Goal: Task Accomplishment & Management: Use online tool/utility

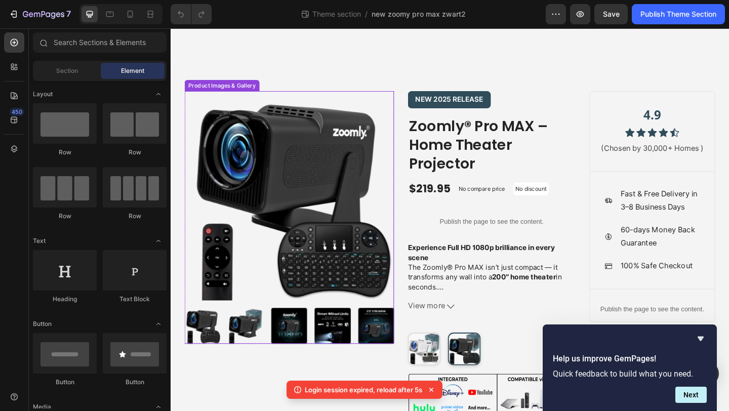
scroll to position [185, 0]
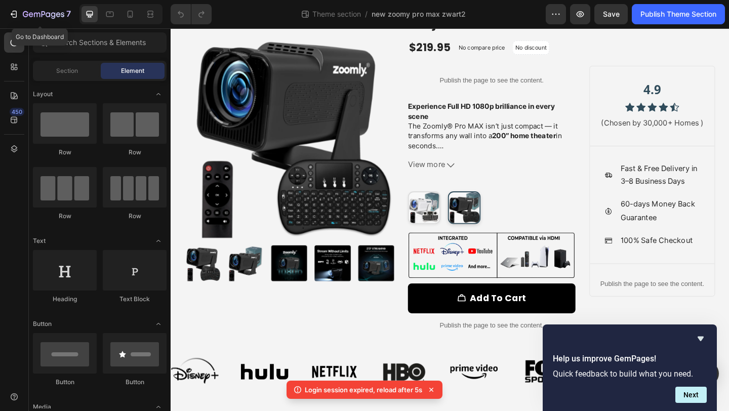
click at [16, 16] on icon "button" at bounding box center [15, 14] width 5 height 7
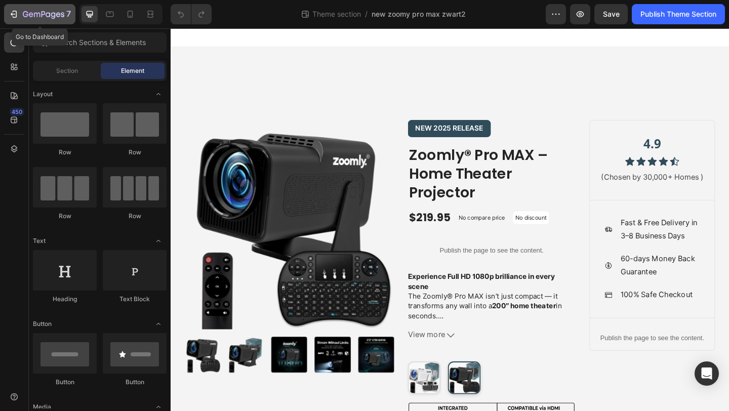
click at [11, 19] on icon "button" at bounding box center [14, 14] width 10 height 10
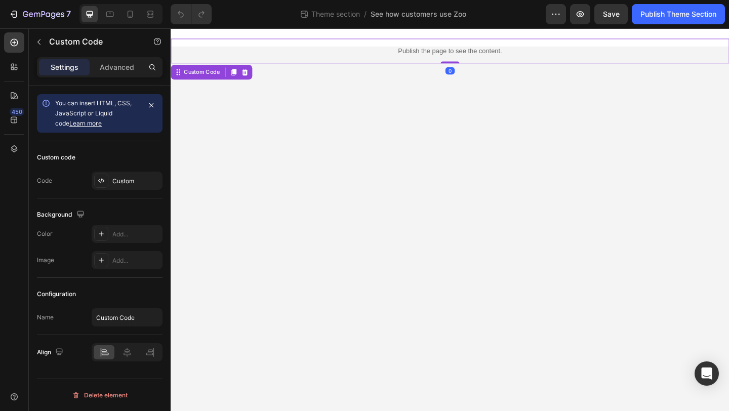
click at [324, 56] on p "Publish the page to see the content." at bounding box center [475, 53] width 608 height 11
click at [142, 184] on div "Custom" at bounding box center [136, 181] width 48 height 9
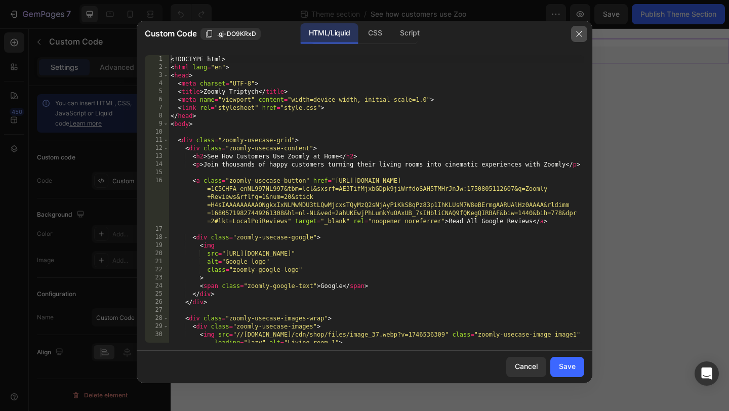
click at [581, 36] on icon "button" at bounding box center [579, 34] width 6 height 6
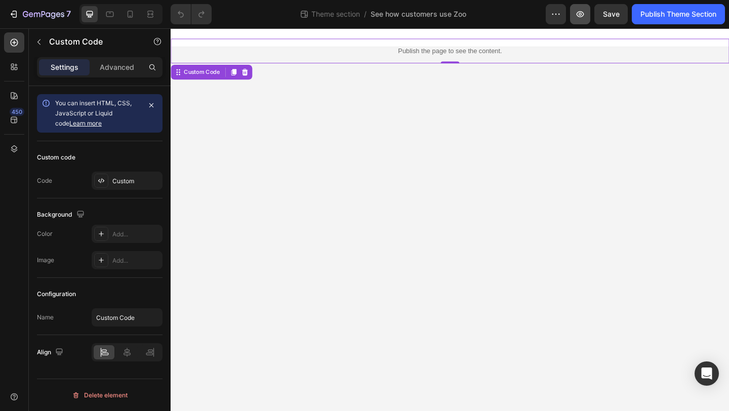
click at [579, 9] on icon "button" at bounding box center [580, 14] width 10 height 10
click at [132, 182] on div "Custom" at bounding box center [136, 181] width 48 height 9
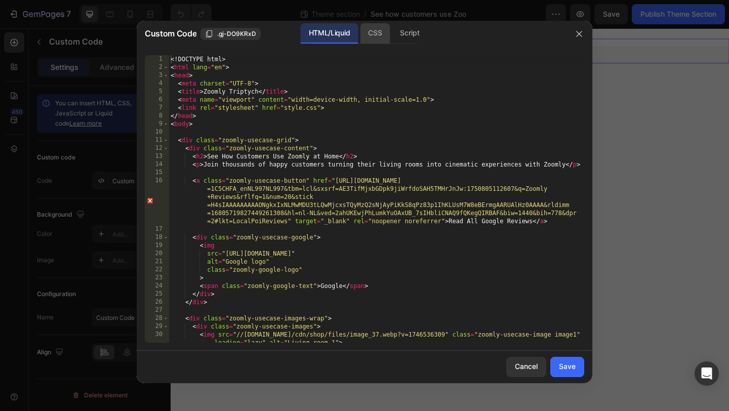
click at [378, 32] on div "CSS" at bounding box center [375, 33] width 30 height 20
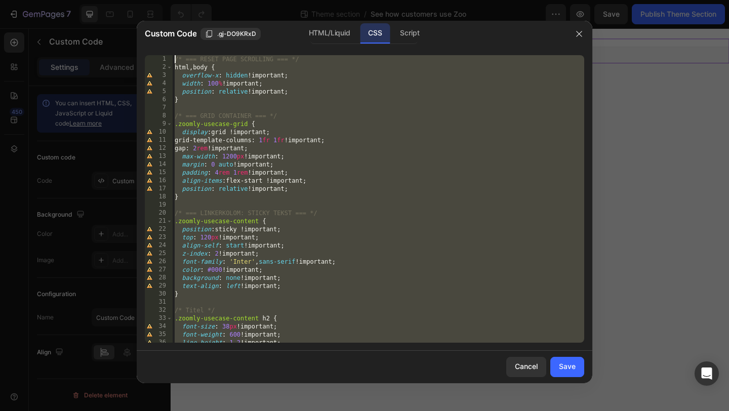
drag, startPoint x: 223, startPoint y: 329, endPoint x: 265, endPoint y: -8, distance: 339.8
click at [265, 0] on html "7 Theme section / See how customers use Zoo Preview Save Publish Theme Section …" at bounding box center [364, 0] width 729 height 0
type textarea "/* === RESET PAGE SCROLLING === */ html, body {"
paste textarea
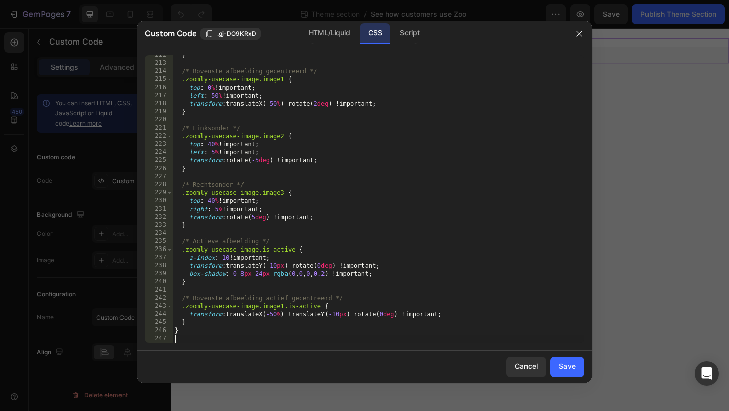
scroll to position [1713, 0]
click at [564, 365] on div "Save" at bounding box center [567, 367] width 17 height 11
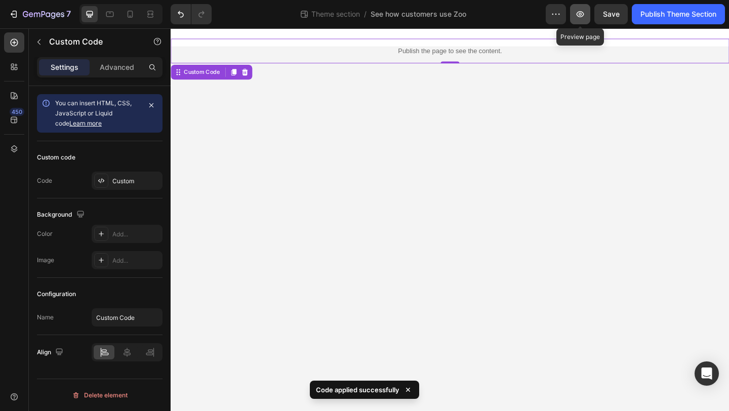
click at [582, 16] on icon "button" at bounding box center [580, 14] width 10 height 10
click at [575, 18] on icon "button" at bounding box center [580, 14] width 10 height 10
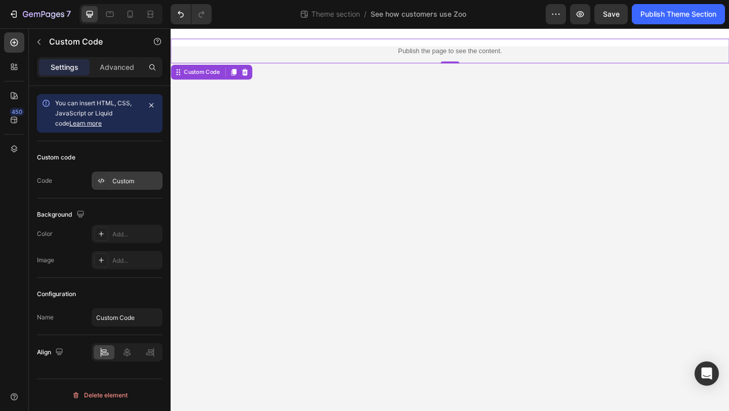
click at [137, 179] on div "Custom" at bounding box center [136, 181] width 48 height 9
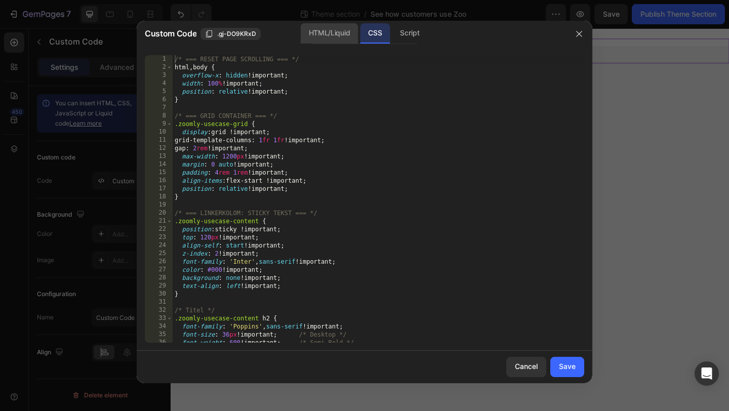
click at [341, 37] on div "HTML/Liquid" at bounding box center [329, 33] width 57 height 20
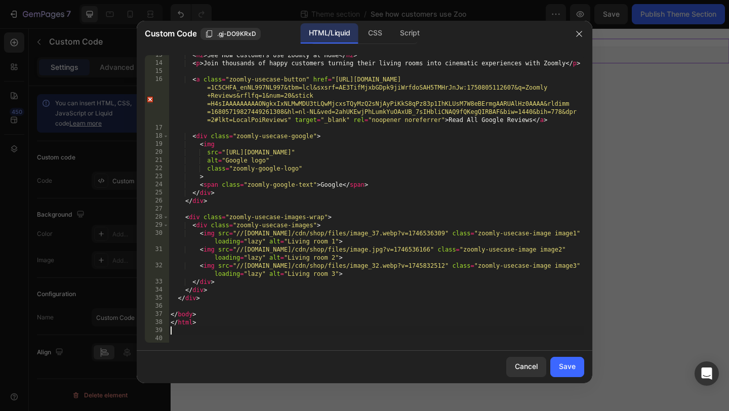
scroll to position [0, 0]
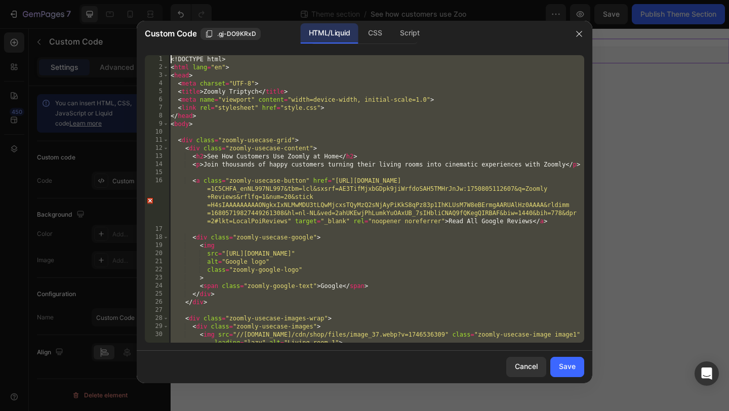
drag, startPoint x: 213, startPoint y: 328, endPoint x: 266, endPoint y: -45, distance: 376.5
click at [266, 0] on html "7 Theme section / See how customers use Zoo Preview Save Publish Theme Section …" at bounding box center [364, 0] width 729 height 0
type textarea "<!DOCTYPE html> <html lang="en">"
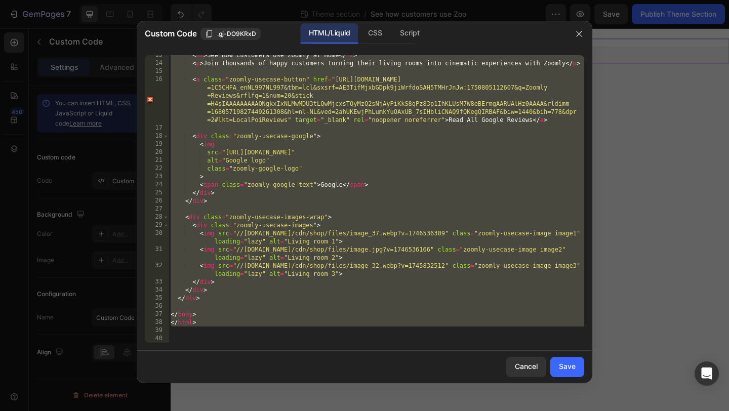
scroll to position [101, 0]
click at [379, 37] on div "CSS" at bounding box center [375, 33] width 30 height 20
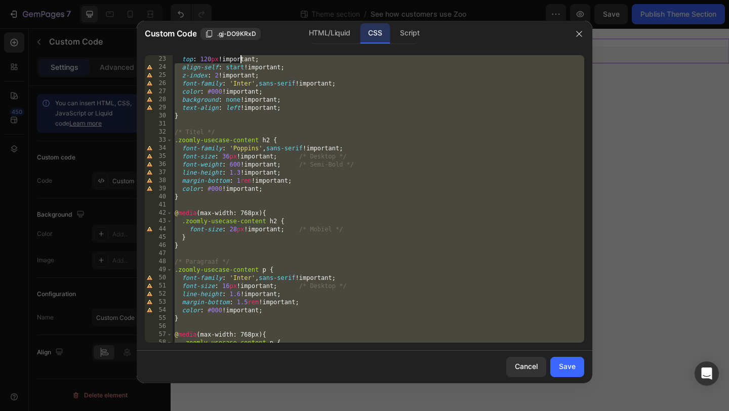
scroll to position [0, 0]
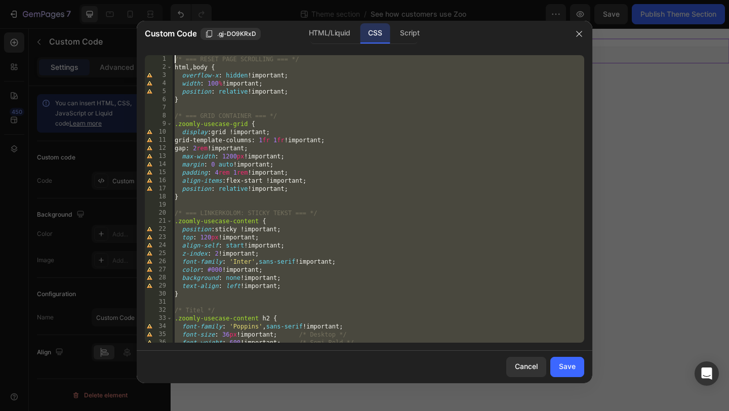
drag, startPoint x: 198, startPoint y: 331, endPoint x: 239, endPoint y: -45, distance: 377.9
click at [239, 0] on html "7 Theme section / See how customers use Zoo Preview Save Publish Theme Section …" at bounding box center [364, 0] width 729 height 0
type textarea "/* === RESET PAGE SCROLLING === */ html, body {"
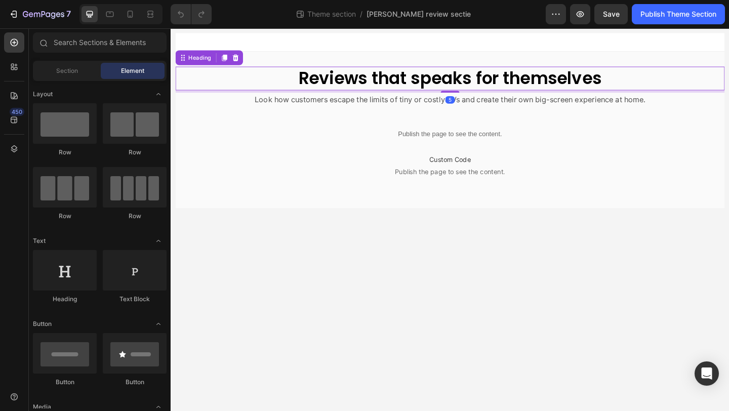
click at [361, 84] on h2 "Reviews that speaks for themselves" at bounding box center [474, 83] width 597 height 26
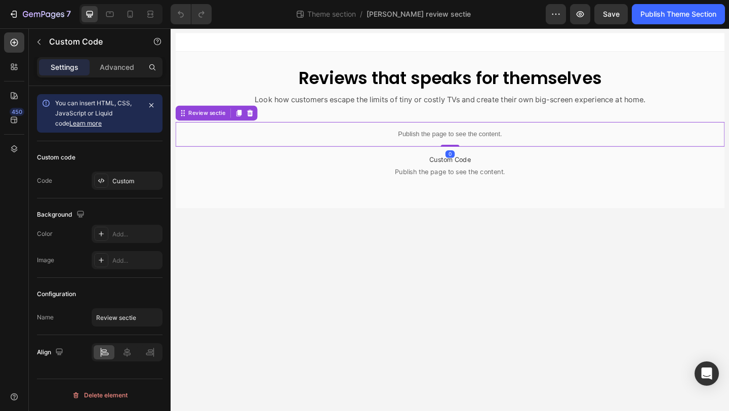
click at [320, 147] on p "Publish the page to see the content." at bounding box center [474, 143] width 597 height 11
click at [320, 163] on p "Custom Code Publish the page to see the content." at bounding box center [474, 177] width 597 height 41
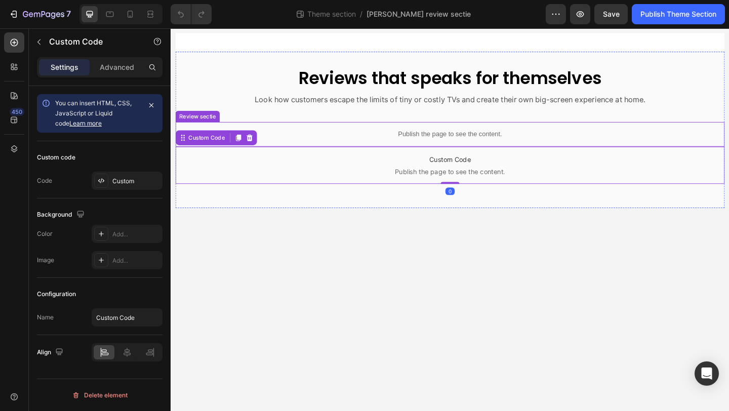
click at [322, 141] on p "Publish the page to see the content." at bounding box center [474, 143] width 597 height 11
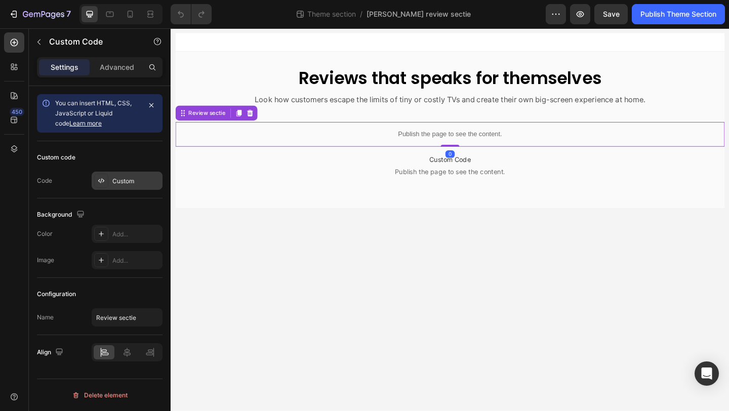
click at [132, 175] on div "Custom" at bounding box center [127, 181] width 71 height 18
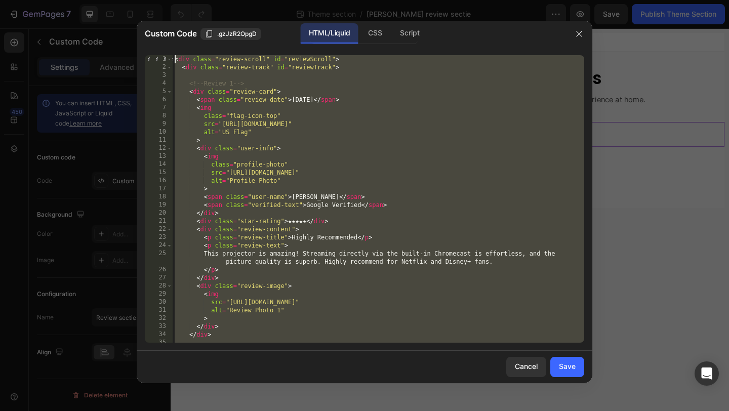
drag, startPoint x: 217, startPoint y: 338, endPoint x: 229, endPoint y: 8, distance: 330.3
click at [229, 8] on div "Custom Code .gzJzR2OpgD HTML/Liquid CSS Script 1 2 3 4 5 6 7 8 9 10 11 12 13 14…" at bounding box center [364, 205] width 729 height 411
type textarea "<div class="review-scroll" id="reviewScroll"> <div class="review-track" id="rev…"
click at [369, 28] on div "CSS" at bounding box center [375, 33] width 30 height 20
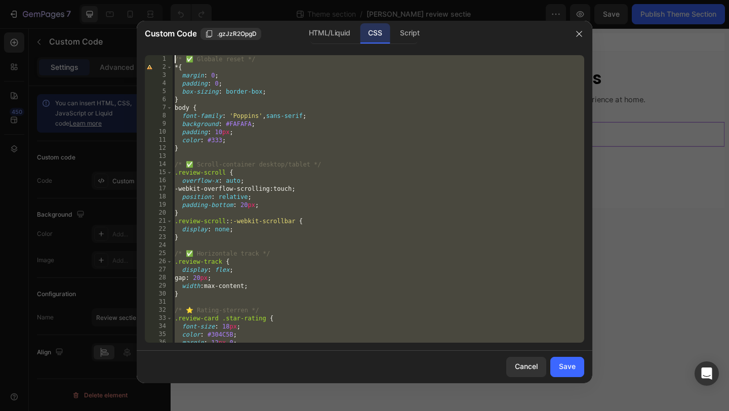
drag, startPoint x: 190, startPoint y: 330, endPoint x: 237, endPoint y: -45, distance: 377.2
click at [237, 0] on html "7 Theme section / Grote review sectie Preview Save Publish Theme Section 450 Se…" at bounding box center [364, 0] width 729 height 0
type textarea "/* ✅ Globale reset */ * {"
click at [411, 32] on div "Script" at bounding box center [409, 33] width 35 height 20
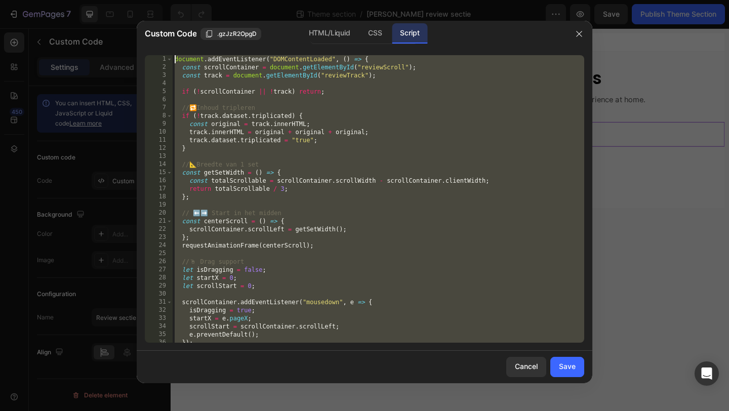
drag, startPoint x: 228, startPoint y: 326, endPoint x: 267, endPoint y: -45, distance: 372.7
click at [267, 0] on html "7 Theme section / Grote review sectie Preview Save Publish Theme Section 450 Se…" at bounding box center [364, 0] width 729 height 0
type textarea "document.addEventListener("DOMContentLoaded", () => { const scrollContainer = d…"
click at [580, 33] on icon "button" at bounding box center [579, 34] width 6 height 6
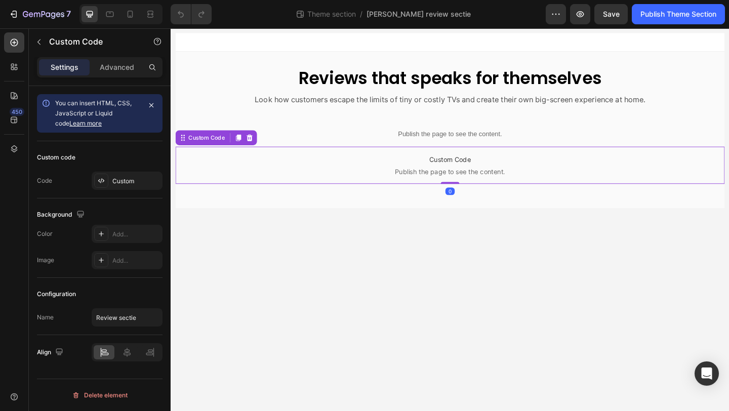
click at [336, 178] on p "Custom Code Publish the page to see the content." at bounding box center [474, 177] width 597 height 41
click at [136, 186] on div "Custom" at bounding box center [127, 181] width 71 height 18
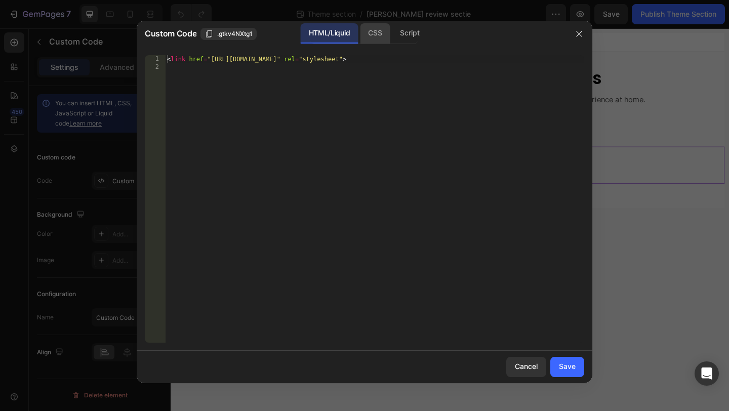
click at [382, 35] on div "CSS" at bounding box center [375, 33] width 30 height 20
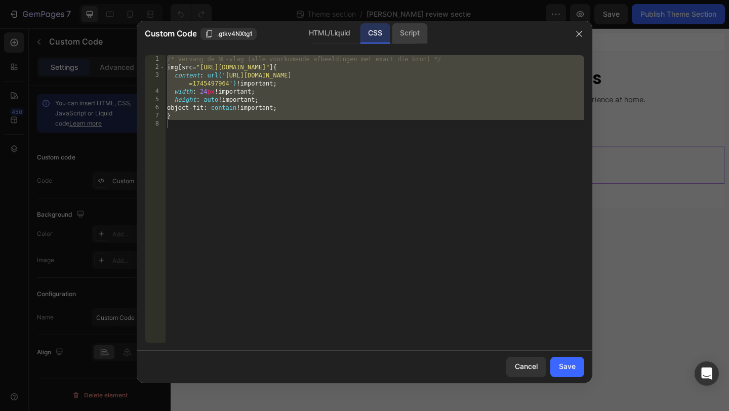
click at [411, 28] on div "Script" at bounding box center [409, 33] width 35 height 20
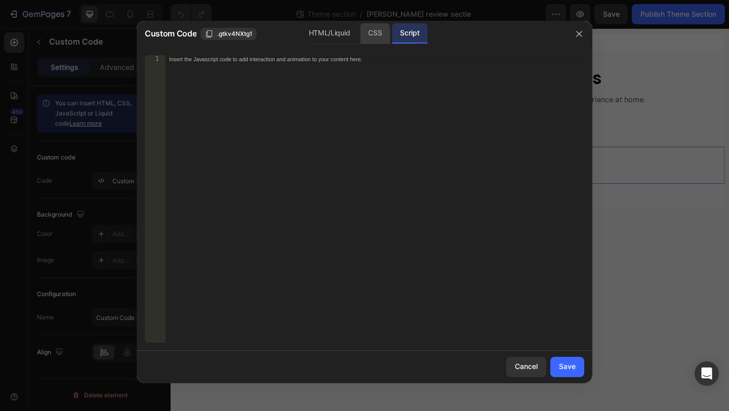
click at [385, 25] on div "CSS" at bounding box center [375, 33] width 30 height 20
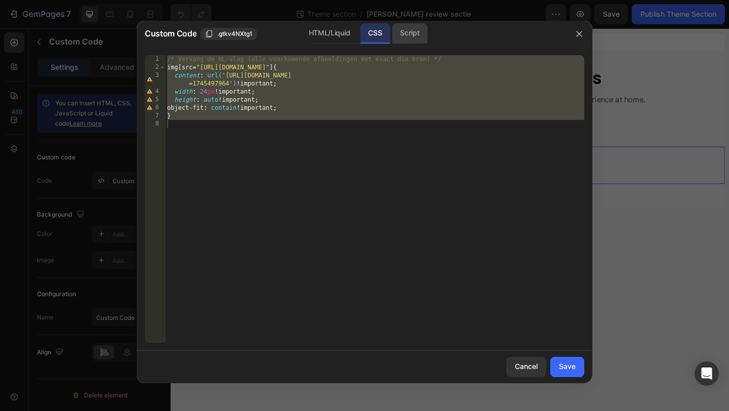
click at [417, 28] on div "Script" at bounding box center [409, 33] width 35 height 20
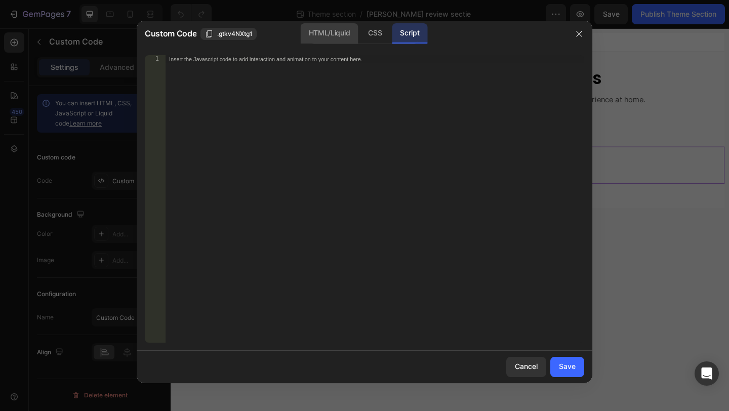
click at [336, 31] on div "HTML/Liquid" at bounding box center [329, 33] width 57 height 20
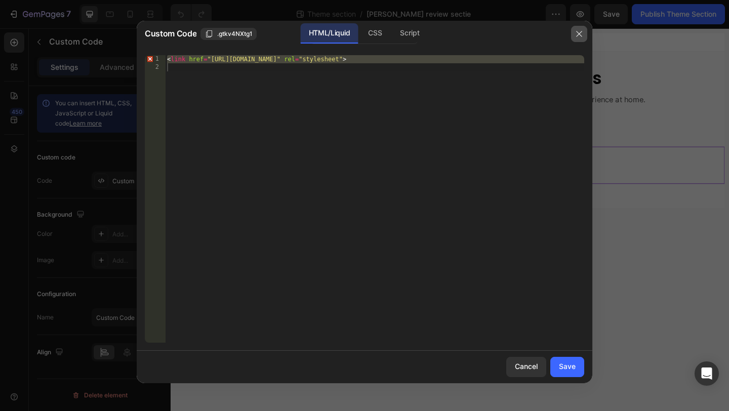
click at [575, 31] on button "button" at bounding box center [579, 34] width 16 height 16
